Goal: Task Accomplishment & Management: Manage account settings

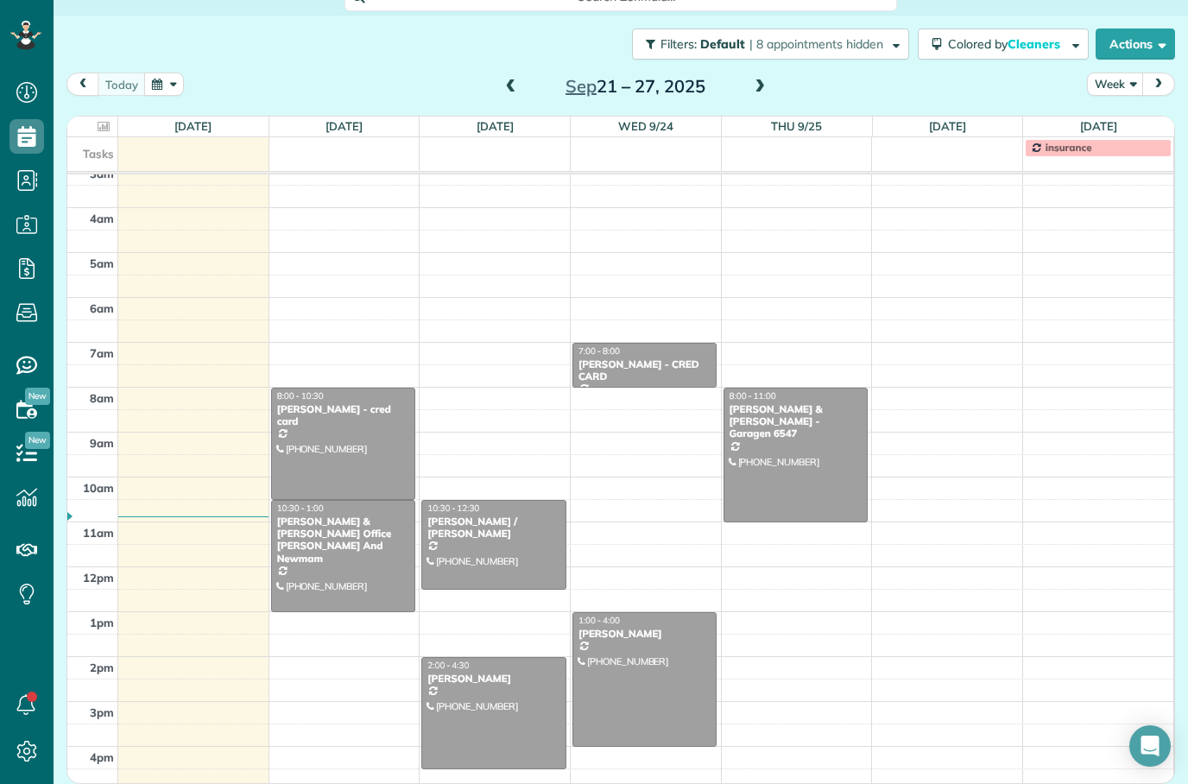
scroll to position [69, 0]
click at [764, 79] on span at bounding box center [759, 87] width 19 height 16
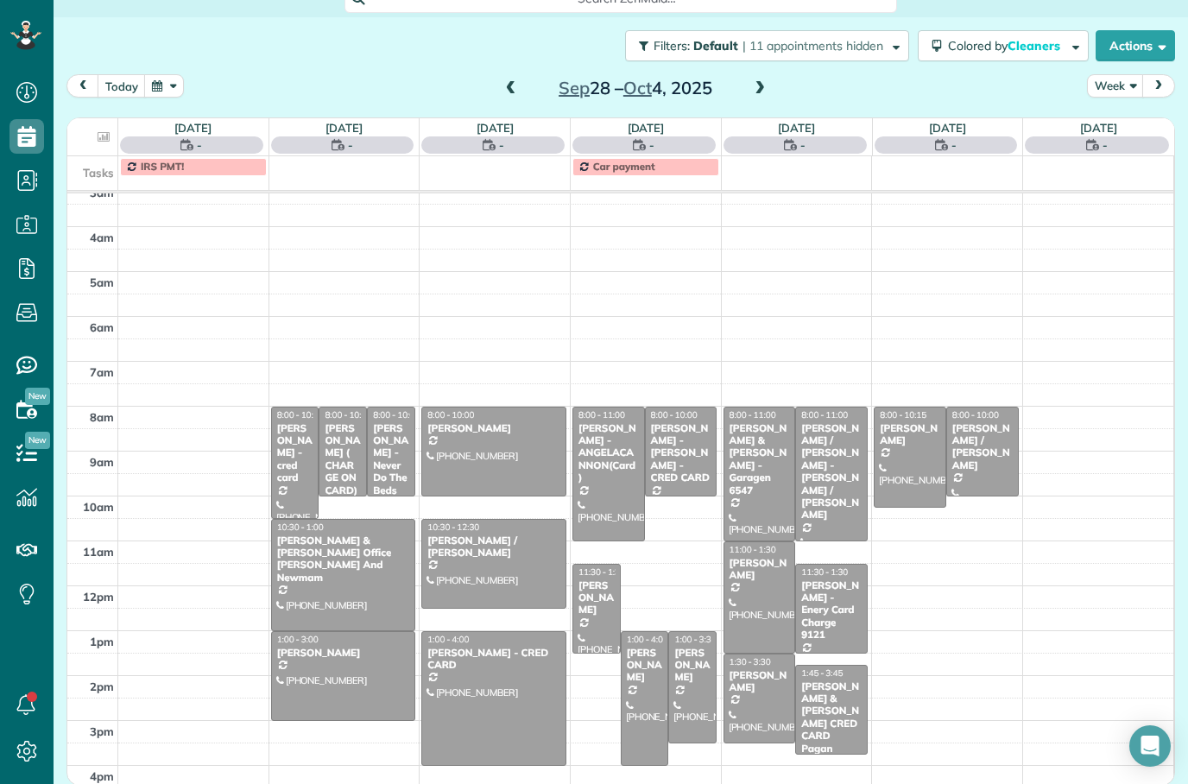
scroll to position [56, 0]
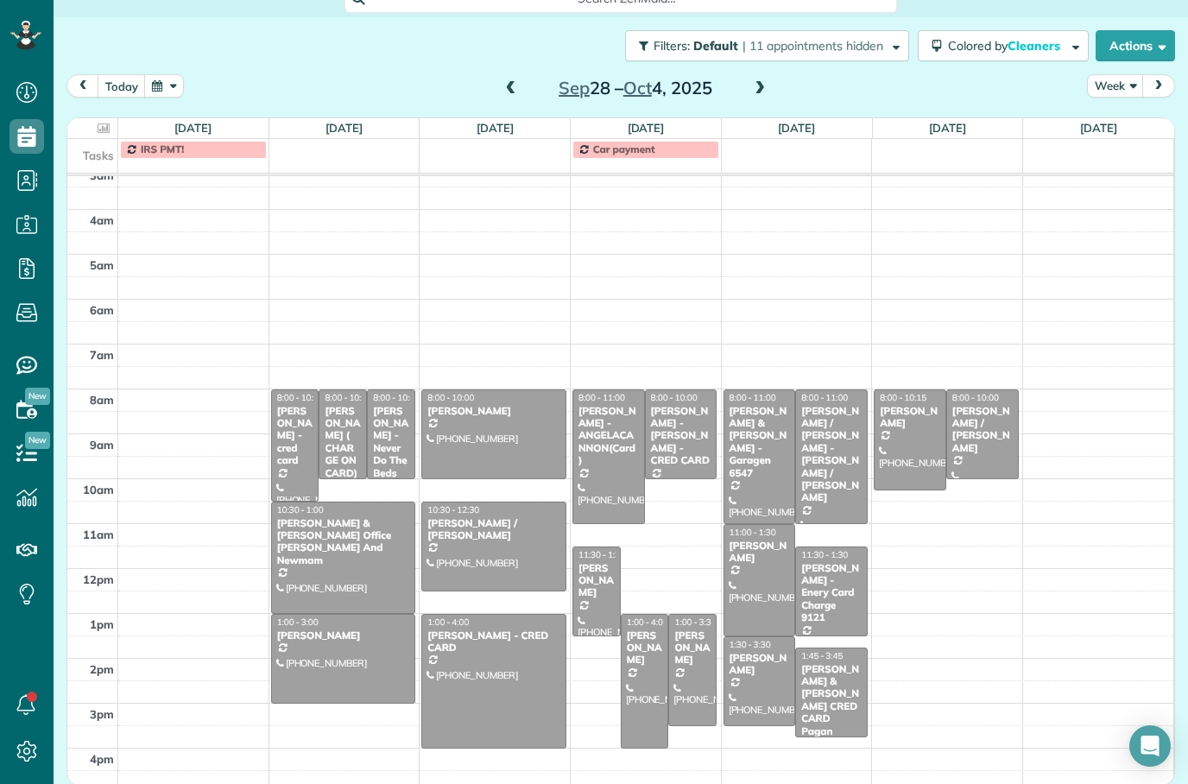
click at [513, 81] on span at bounding box center [510, 89] width 19 height 16
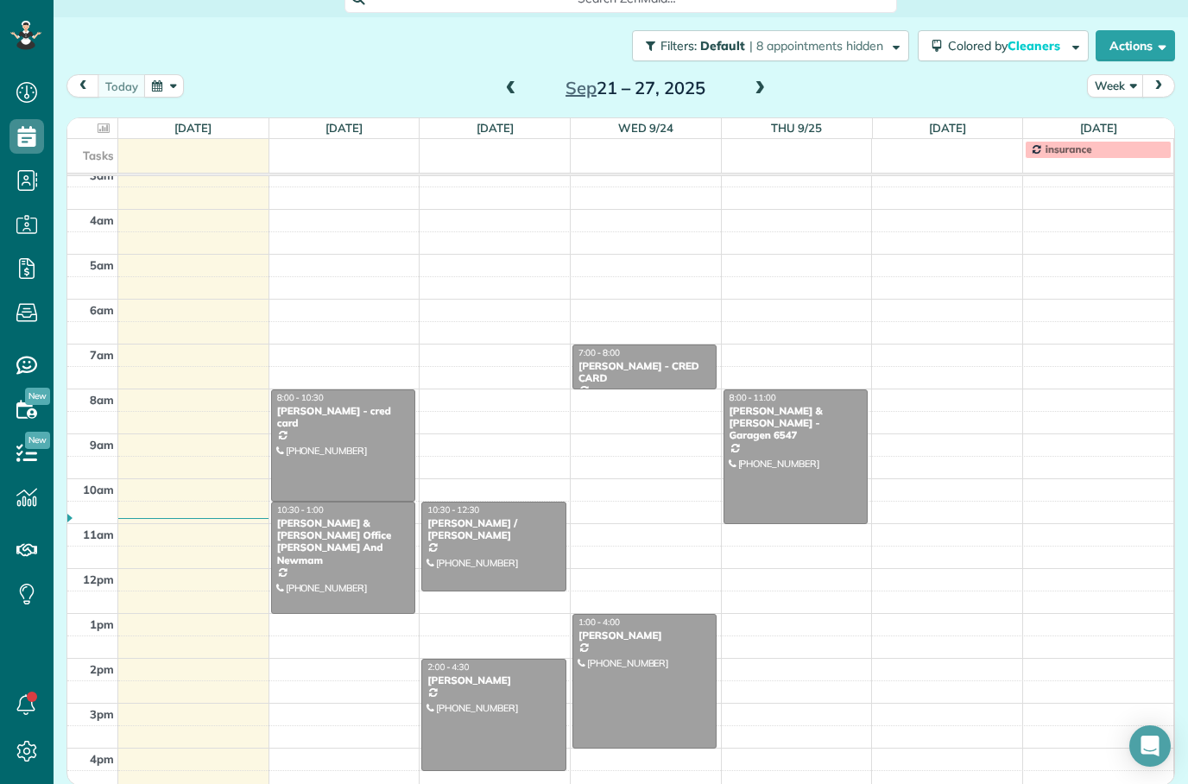
click at [83, 74] on button "prev" at bounding box center [82, 85] width 33 height 23
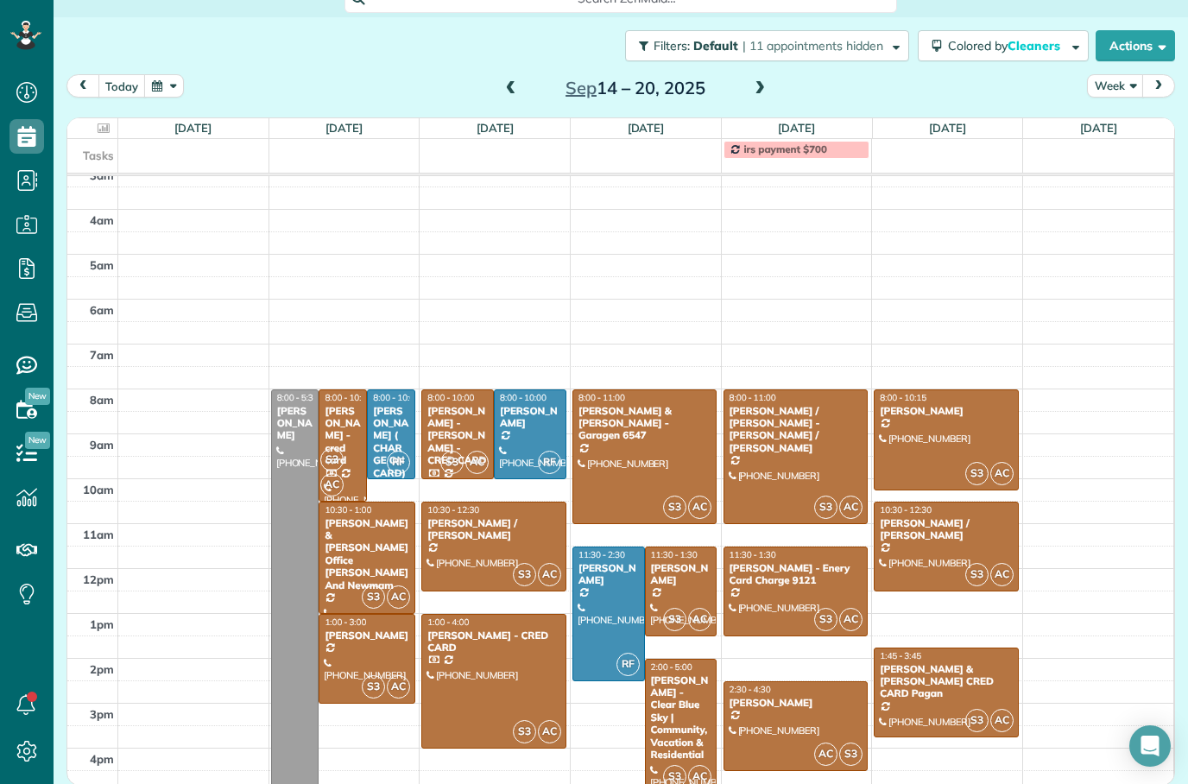
click at [966, 663] on div "[PERSON_NAME] & [PERSON_NAME] CRED CARD Pagan" at bounding box center [946, 681] width 134 height 37
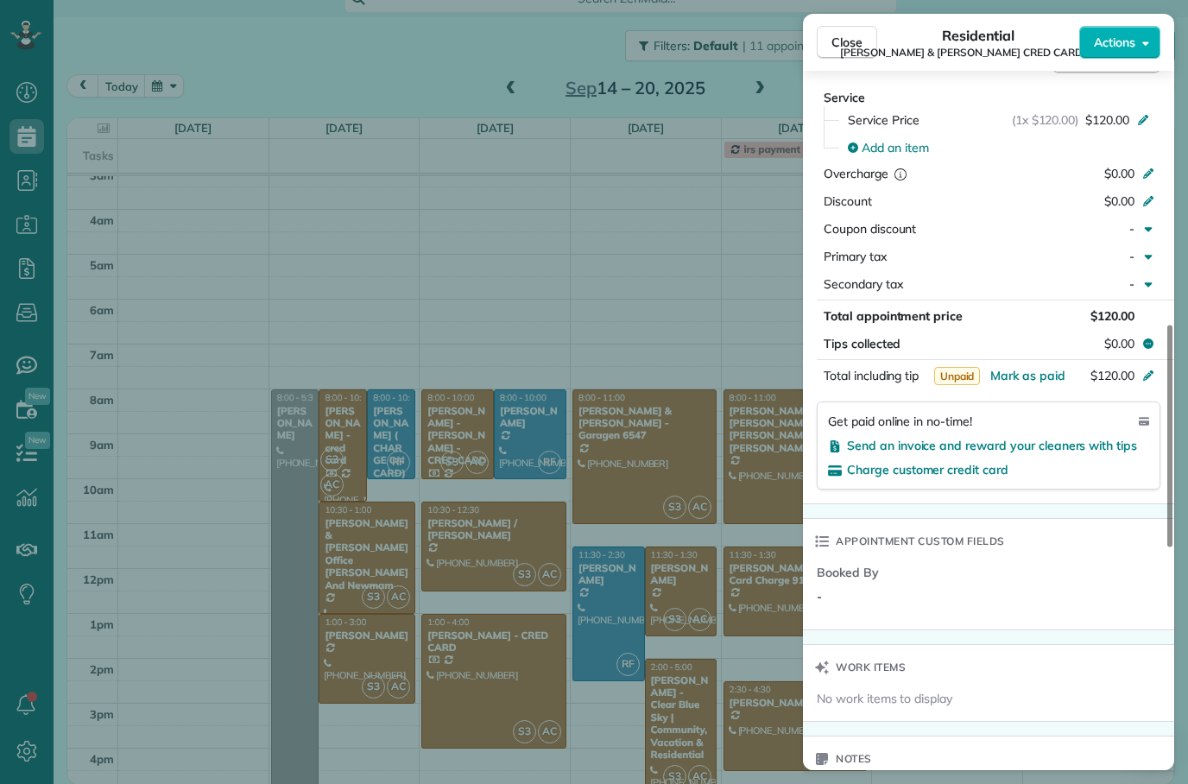
scroll to position [952, 0]
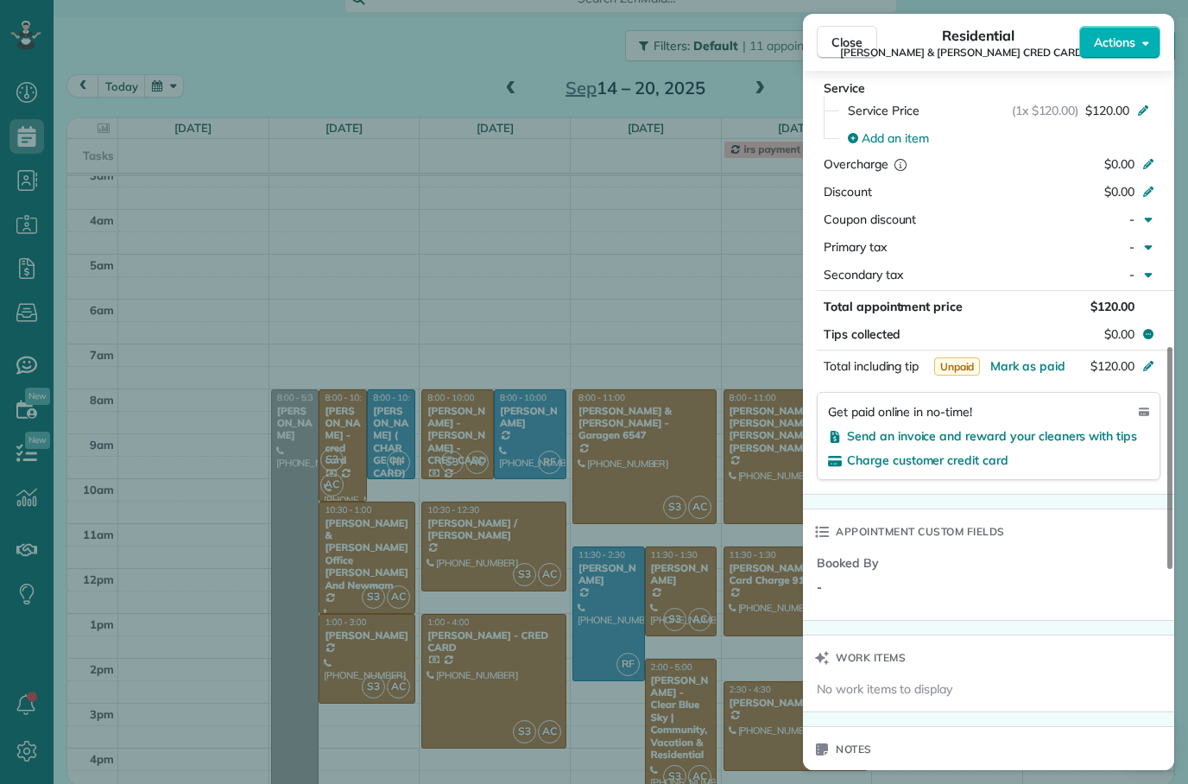
click at [1038, 428] on span "Send an invoice and reward your cleaners with tips" at bounding box center [992, 436] width 290 height 16
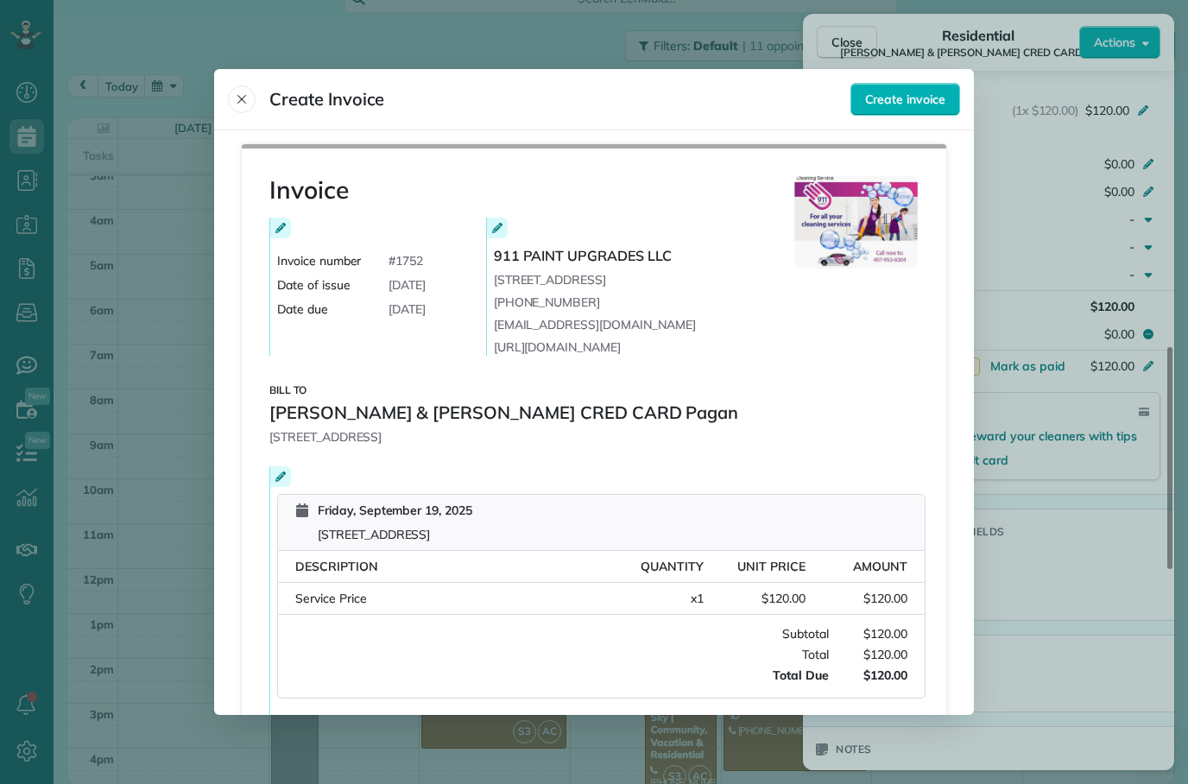
click at [900, 83] on button "Create invoice" at bounding box center [905, 99] width 110 height 33
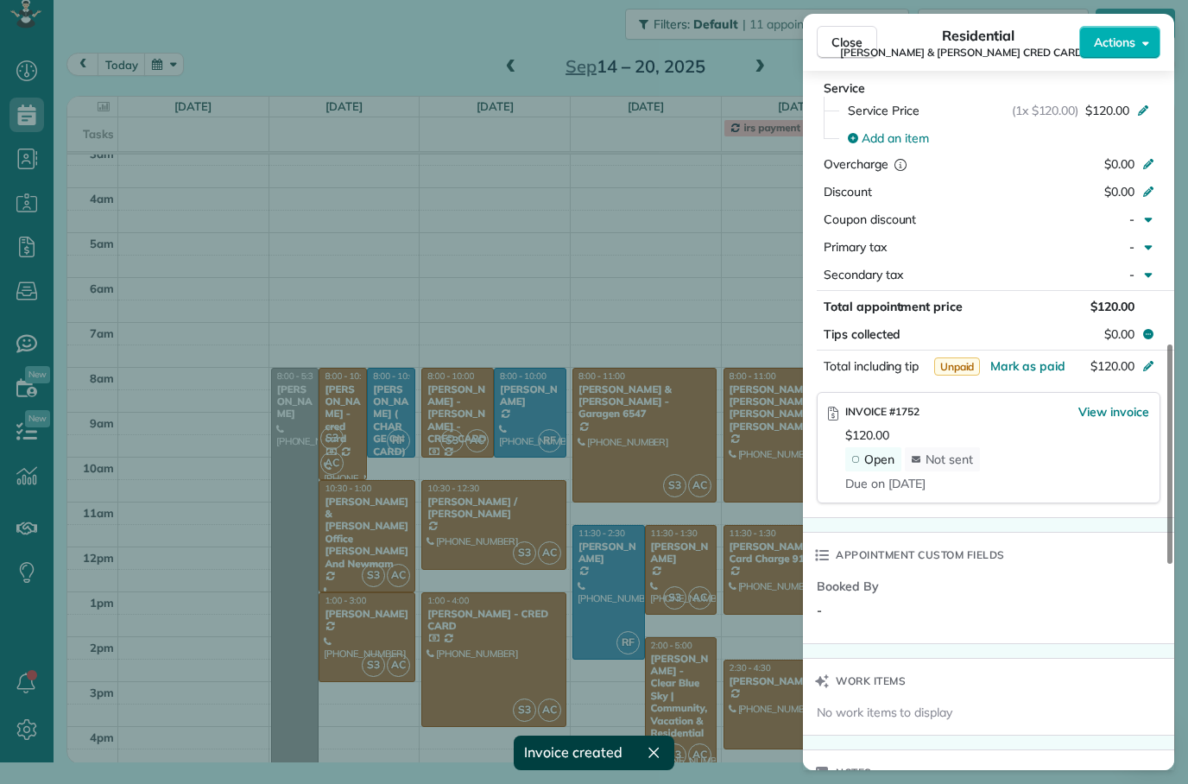
click at [845, 41] on span "Close" at bounding box center [846, 42] width 31 height 17
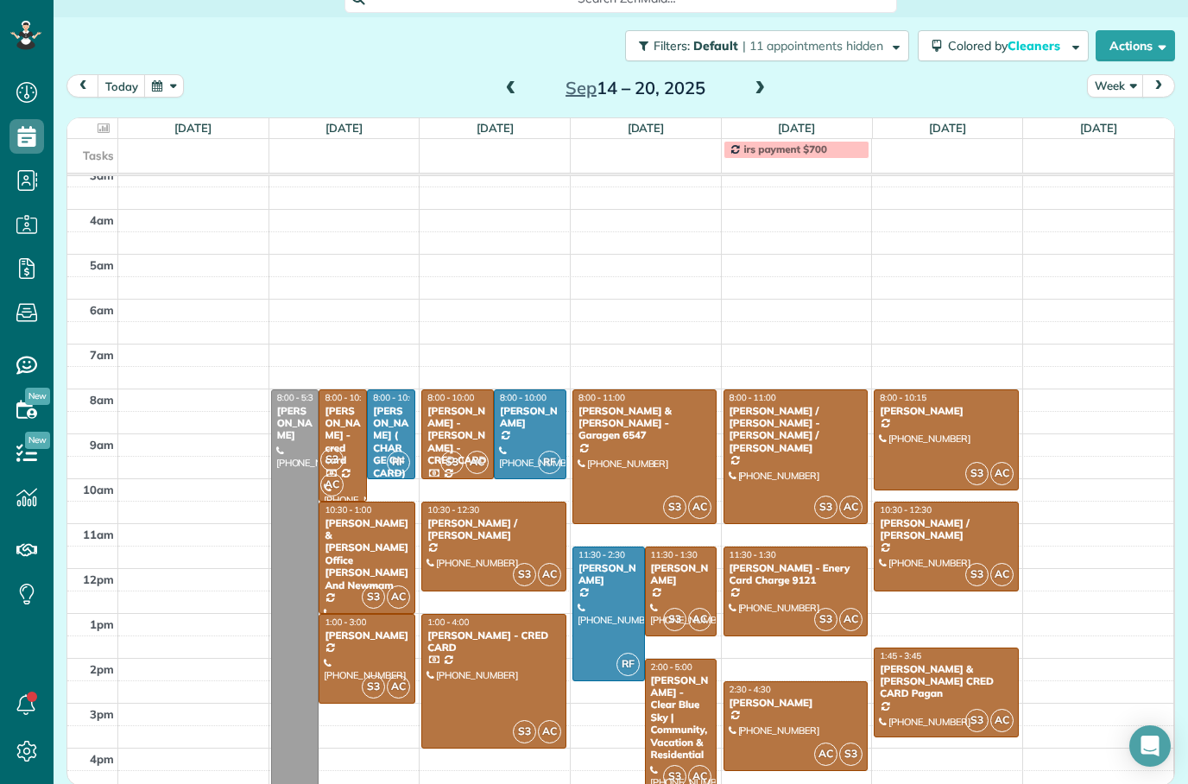
click at [678, 674] on div "[PERSON_NAME] - Clear Blue Sky | Community, Vacation & Residential" at bounding box center [681, 717] width 62 height 87
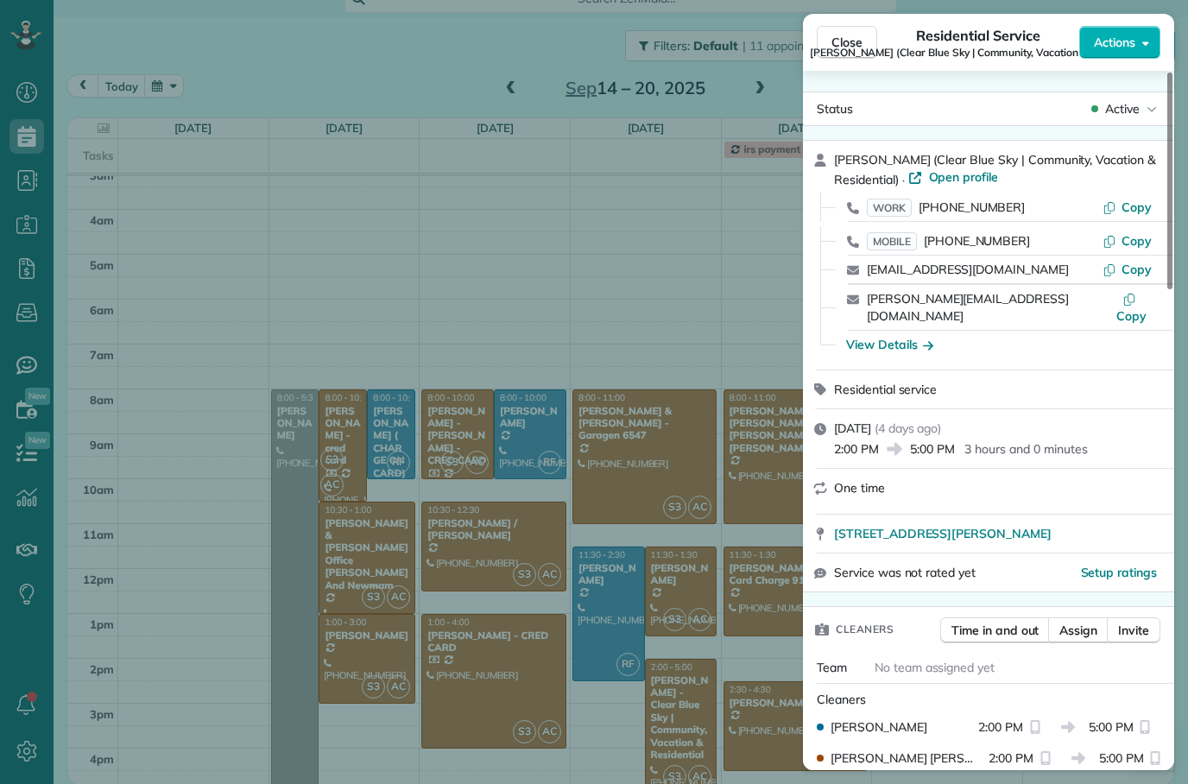
click at [857, 40] on span "Close" at bounding box center [846, 42] width 31 height 17
